Goal: Find specific page/section: Find specific page/section

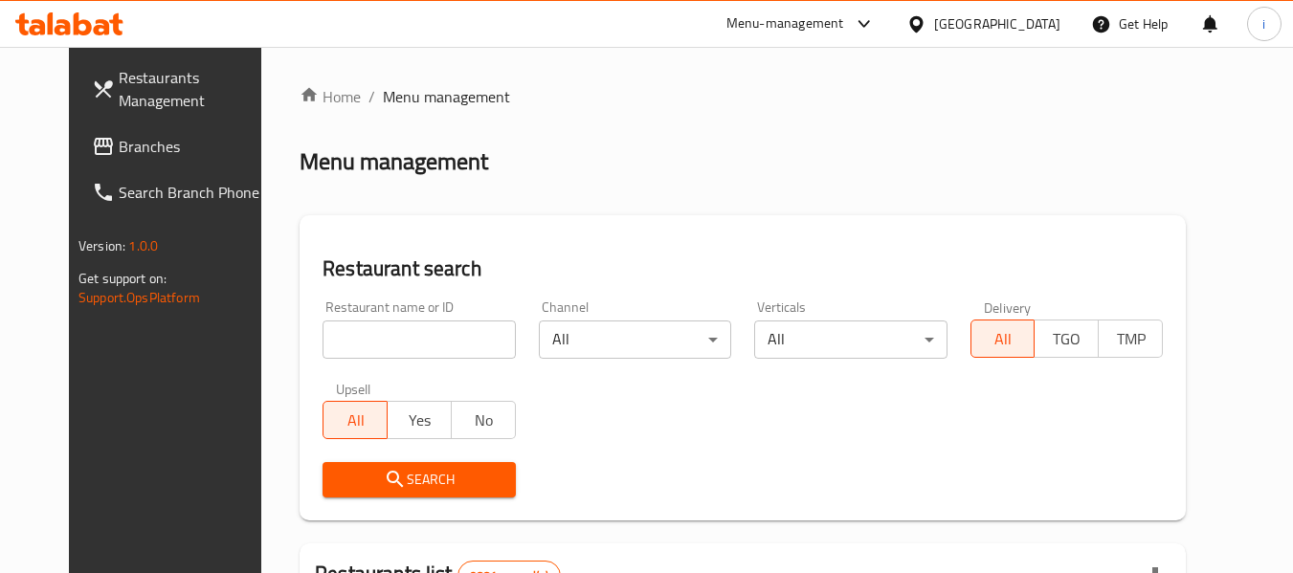
click at [1038, 25] on div "[GEOGRAPHIC_DATA]" at bounding box center [997, 23] width 126 height 21
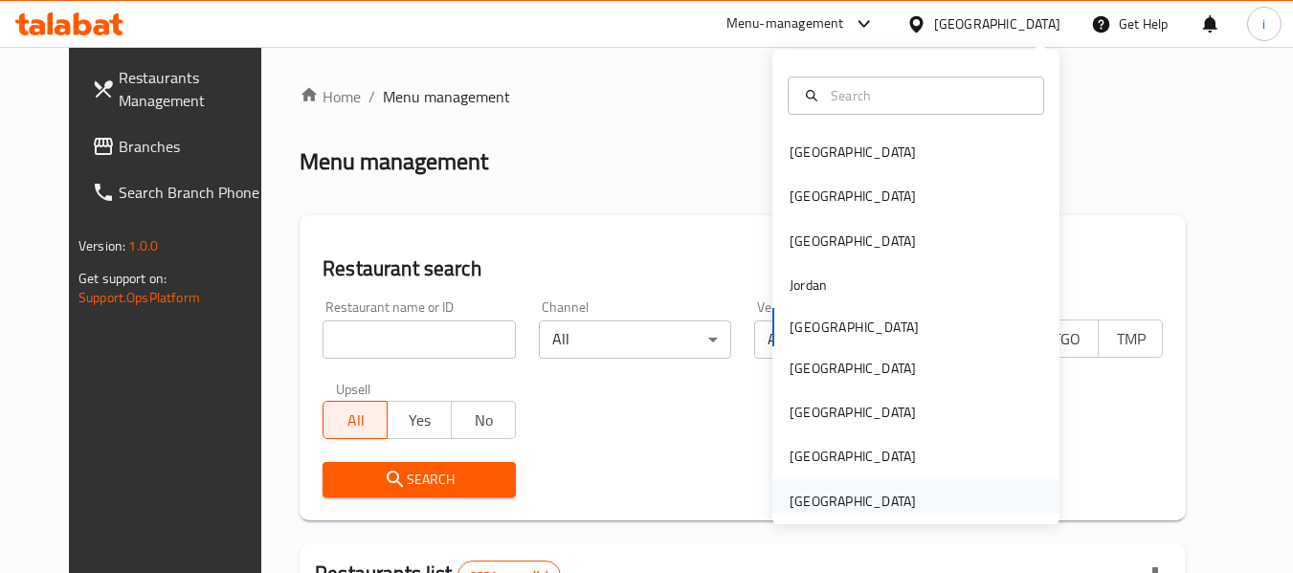
click at [916, 497] on div "[GEOGRAPHIC_DATA]" at bounding box center [916, 502] width 287 height 44
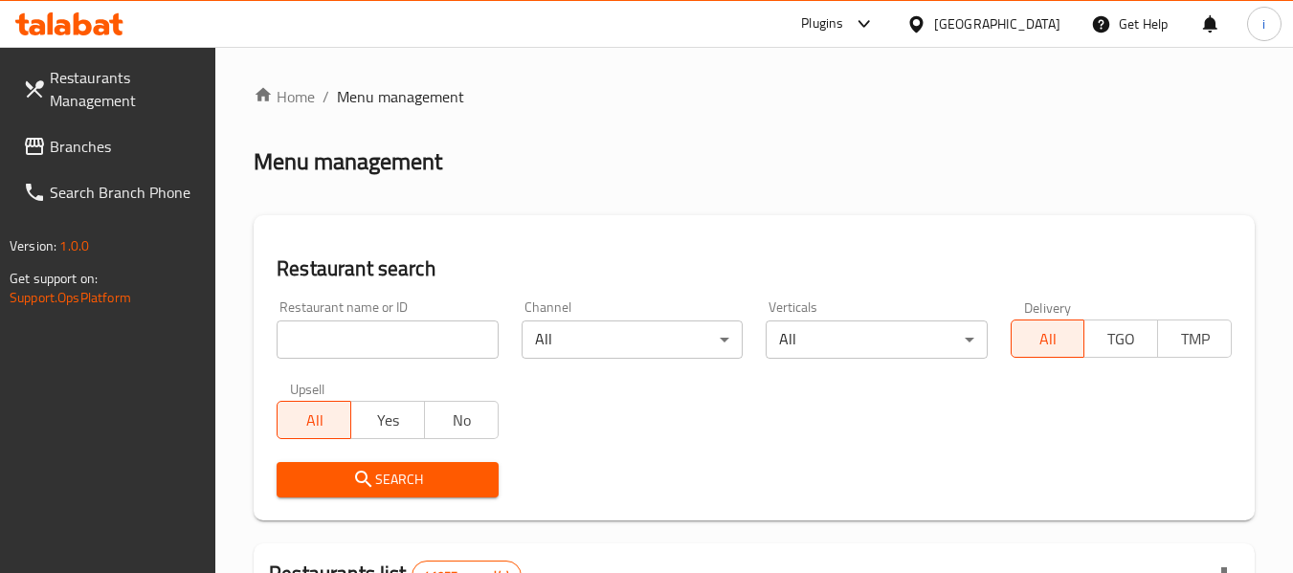
click at [101, 154] on span "Branches" at bounding box center [125, 146] width 151 height 23
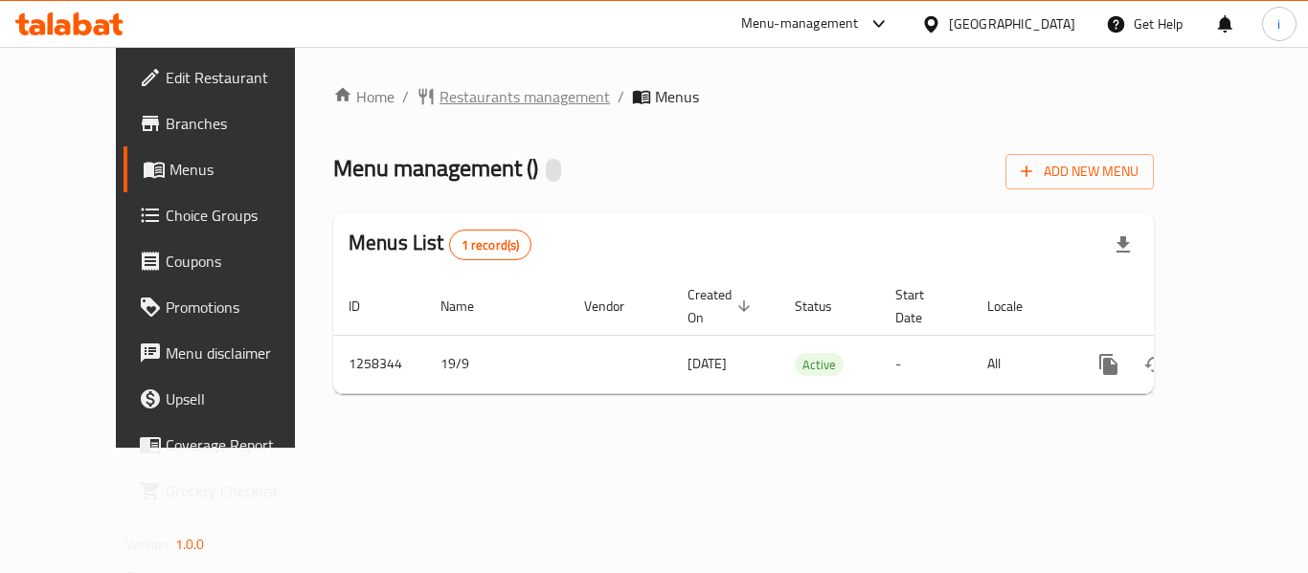
click at [439, 107] on span "Restaurants management" at bounding box center [524, 96] width 170 height 23
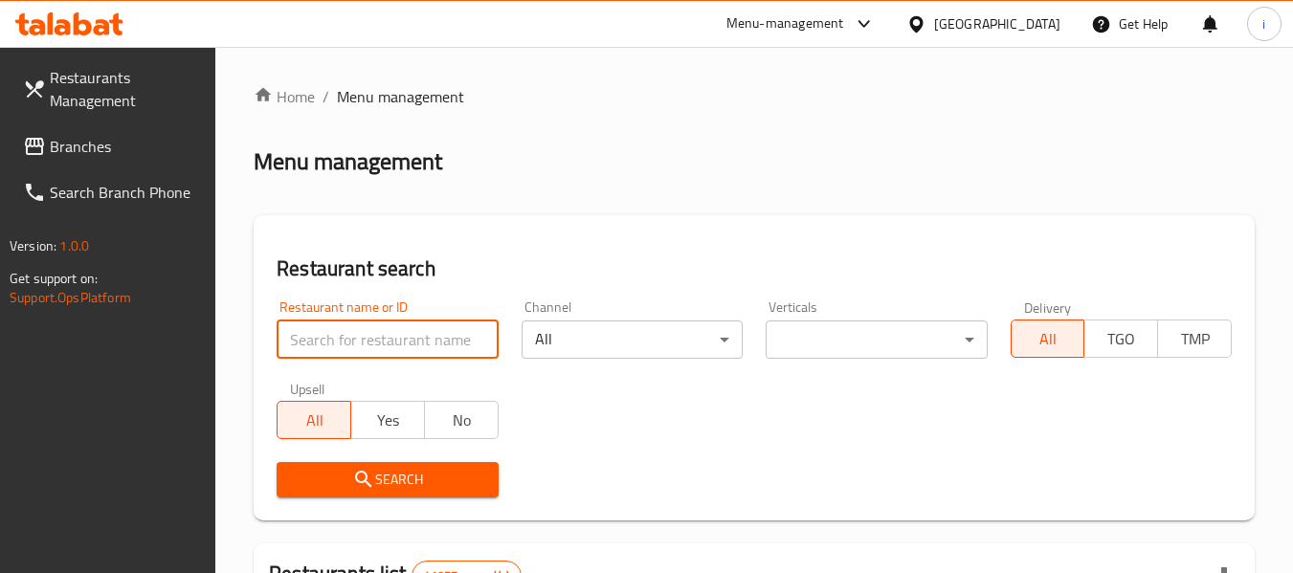
click at [417, 339] on input "search" at bounding box center [387, 340] width 221 height 38
paste input "683954"
type input "683954"
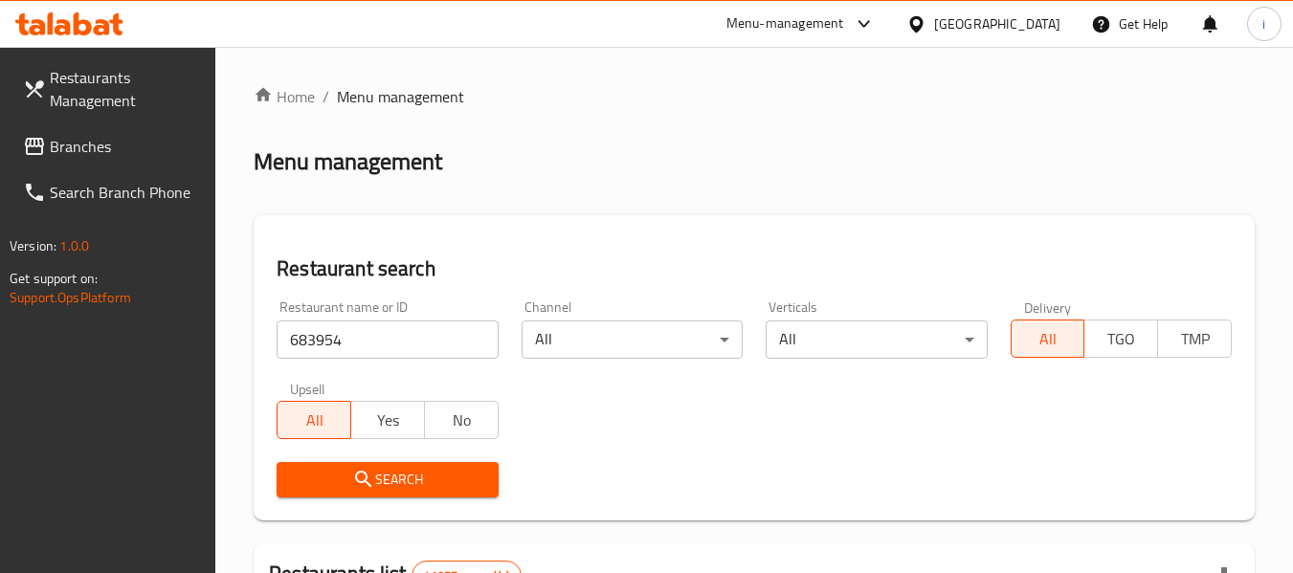
click at [400, 477] on span "Search" at bounding box center [387, 480] width 191 height 24
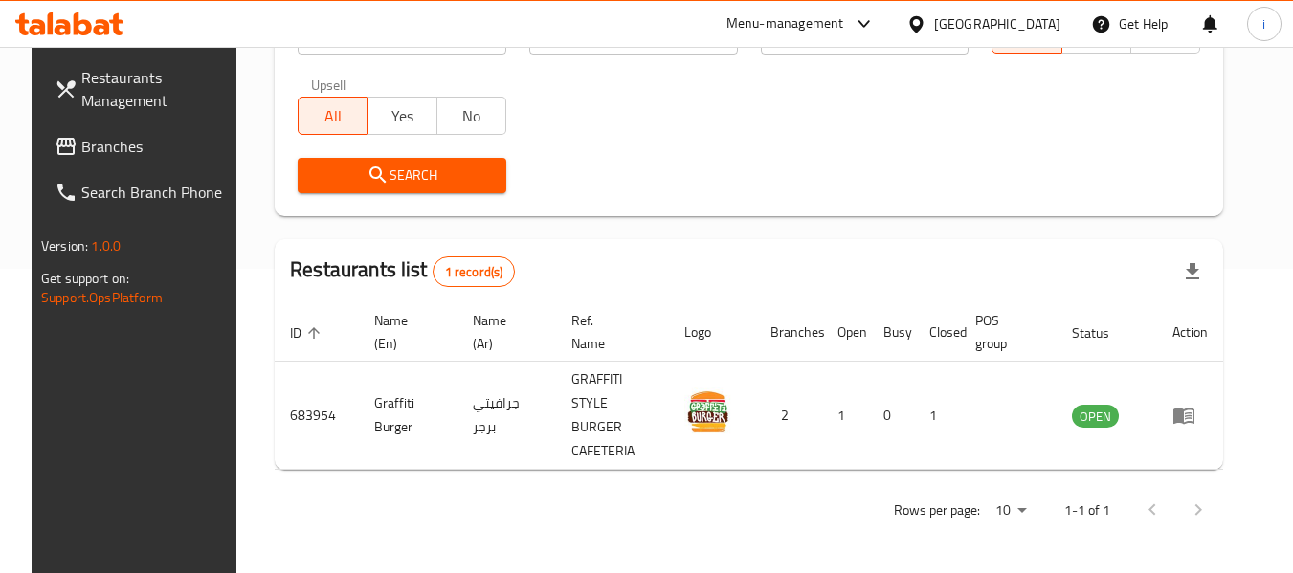
scroll to position [281, 0]
